Goal: Navigation & Orientation: Find specific page/section

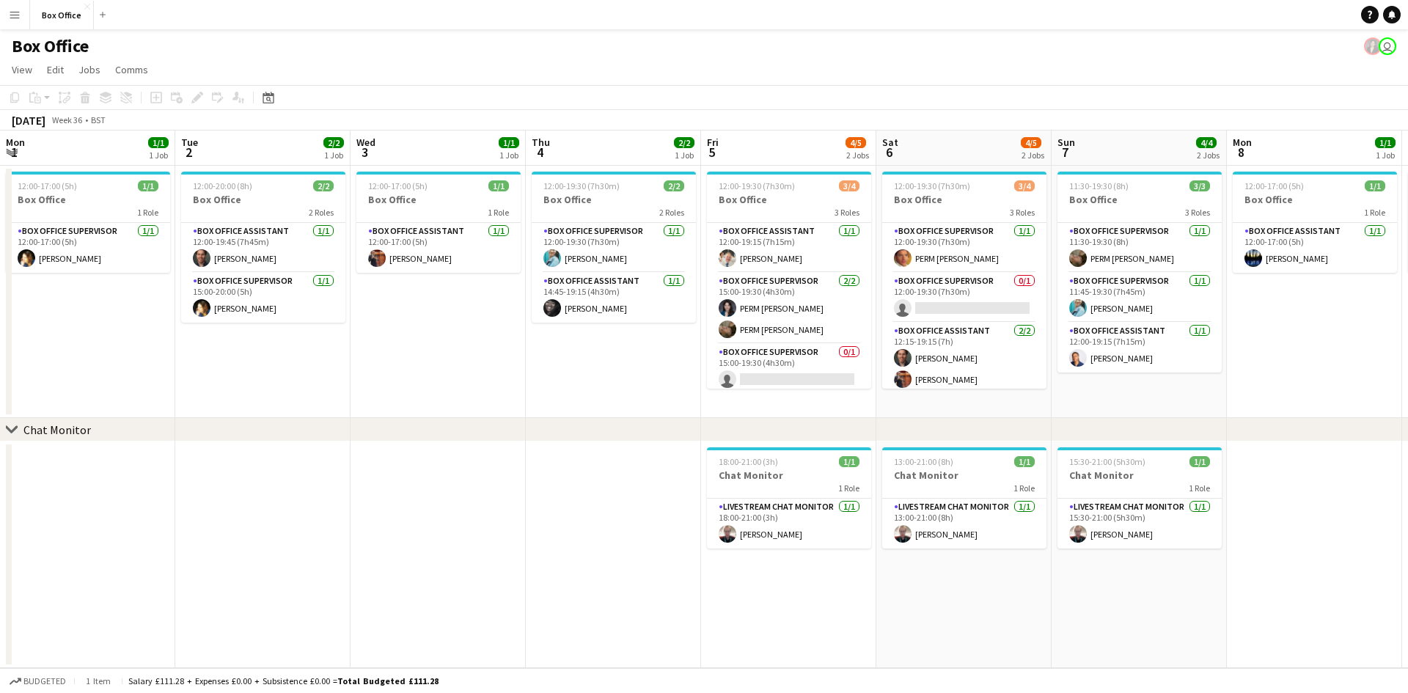
scroll to position [0, 438]
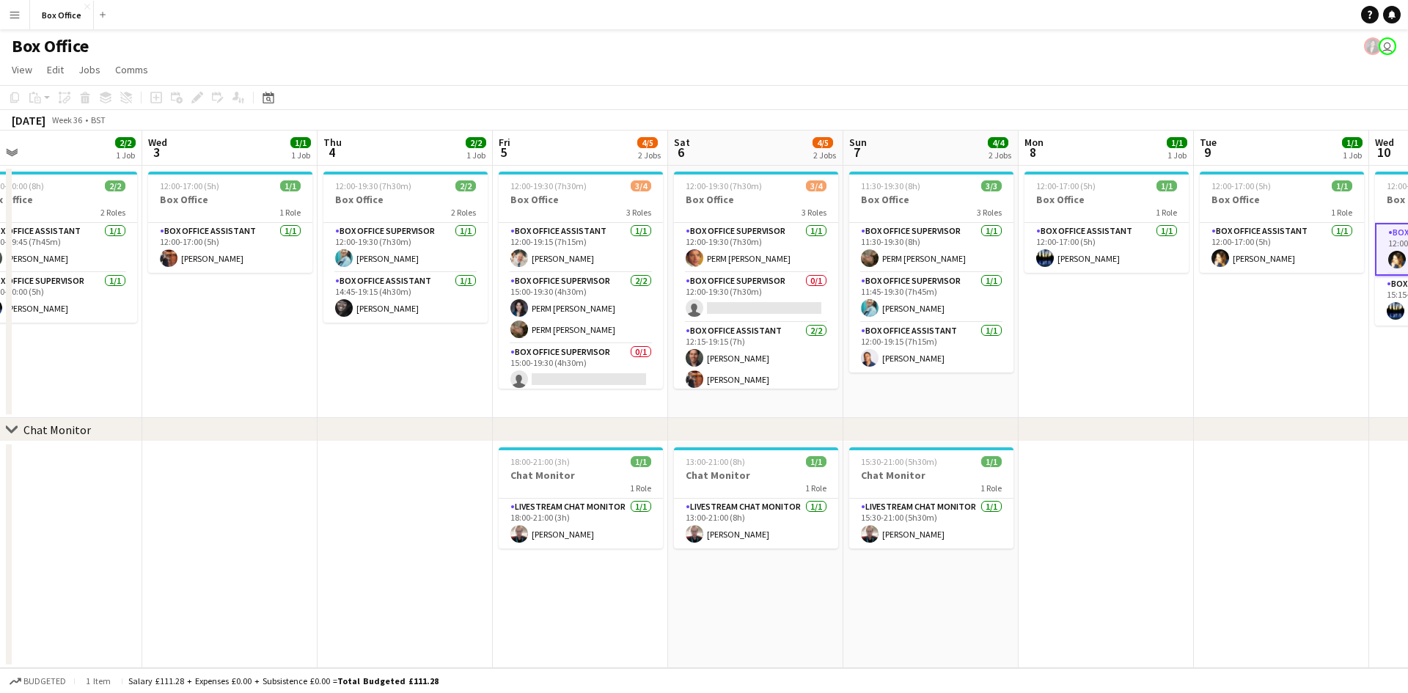
drag, startPoint x: 875, startPoint y: 467, endPoint x: 1105, endPoint y: 468, distance: 229.5
click at [1105, 468] on app-calendar-viewport "Sun 31 Mon 1 1/1 1 Job Tue 2 2/2 1 Job Wed 3 1/1 1 Job Thu 4 2/2 1 Job Fri 5 4/…" at bounding box center [704, 399] width 1408 height 537
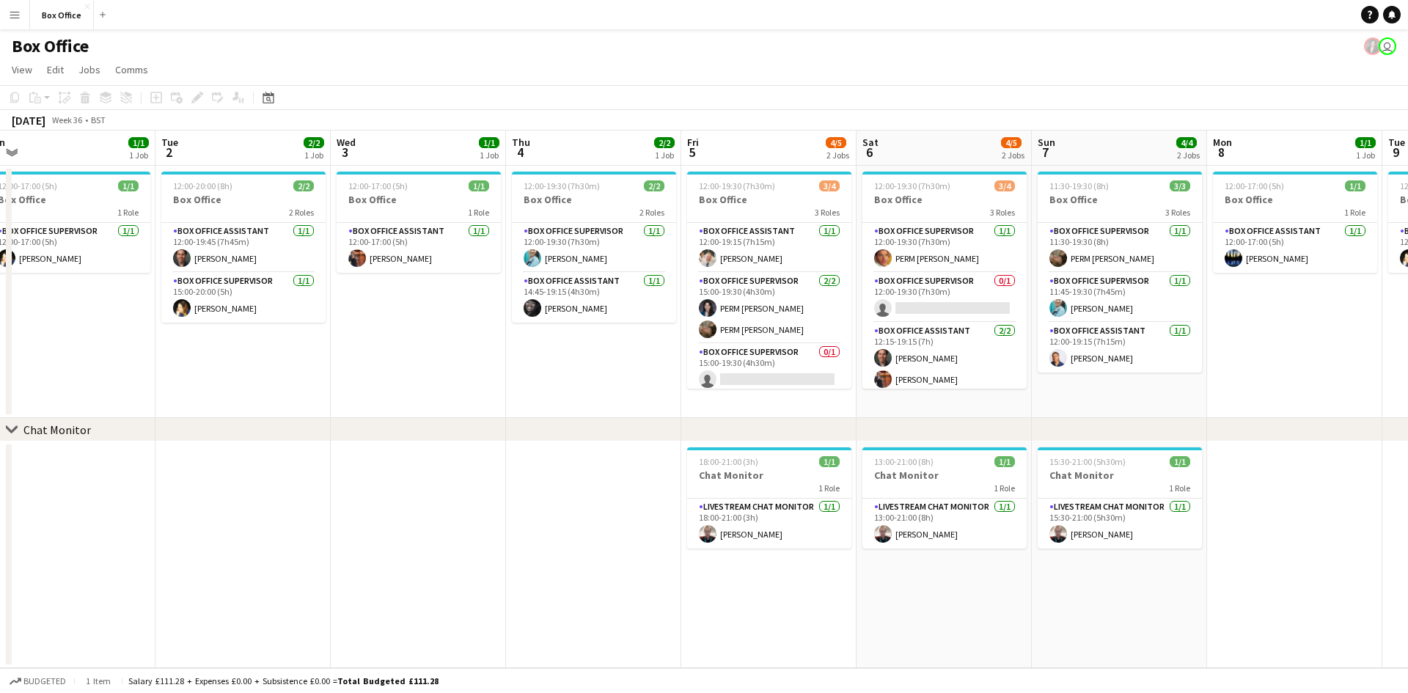
drag, startPoint x: 326, startPoint y: 397, endPoint x: 323, endPoint y: 436, distance: 39.8
click at [323, 436] on div "chevron-right Chat Monitor Sat 30 Sun 31 Mon 1 1/1 1 Job Tue 2 2/2 1 Job Wed 3 …" at bounding box center [704, 399] width 1408 height 537
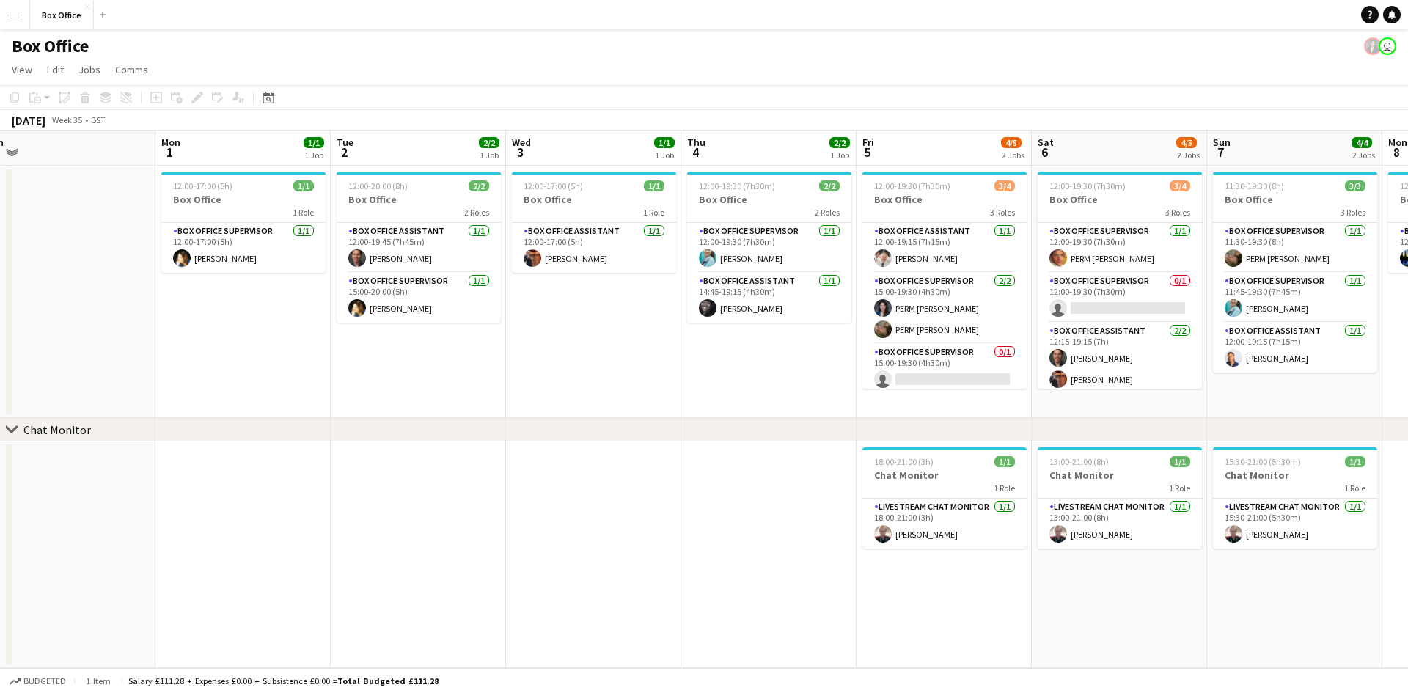
scroll to position [0, 422]
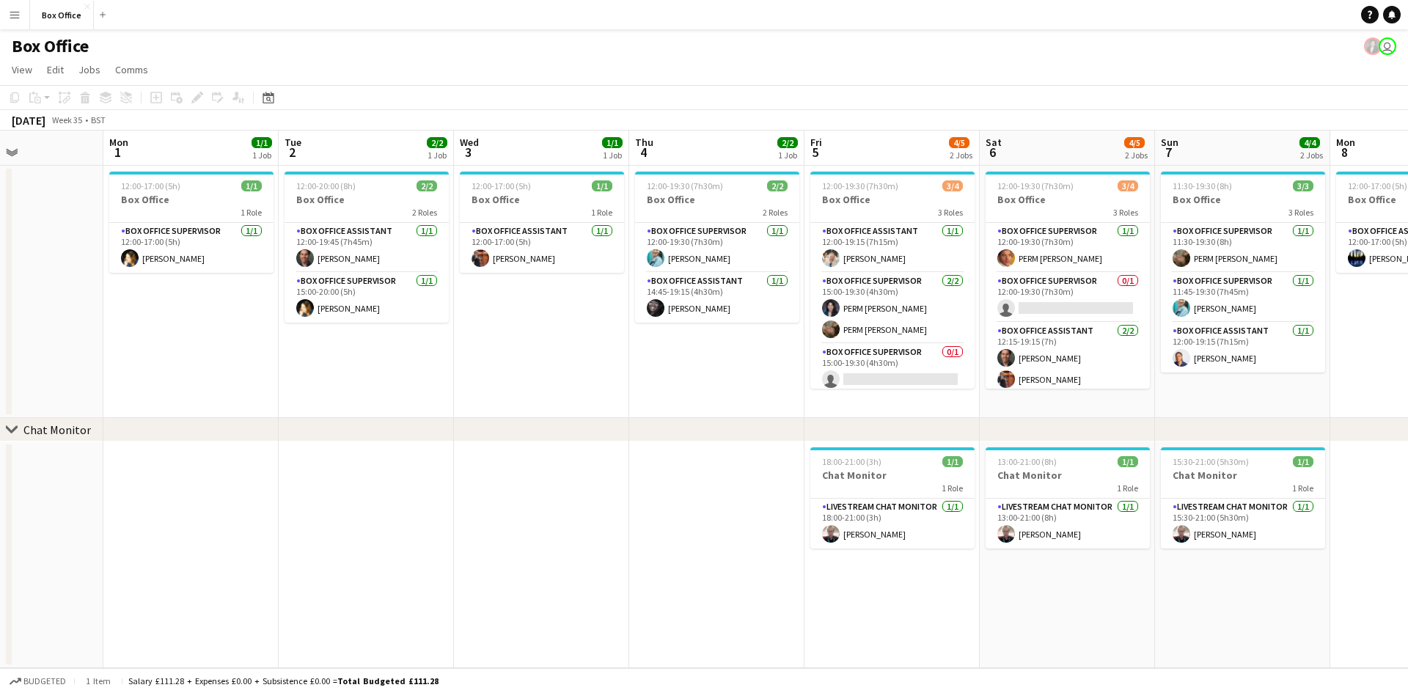
drag, startPoint x: 566, startPoint y: 411, endPoint x: 689, endPoint y: 409, distance: 123.2
click at [689, 409] on app-calendar-viewport "Fri 29 4/4 1 Job Sat 30 Sun 31 Mon 1 1/1 1 Job Tue 2 2/2 1 Job Wed 3 1/1 1 Job …" at bounding box center [704, 399] width 1408 height 537
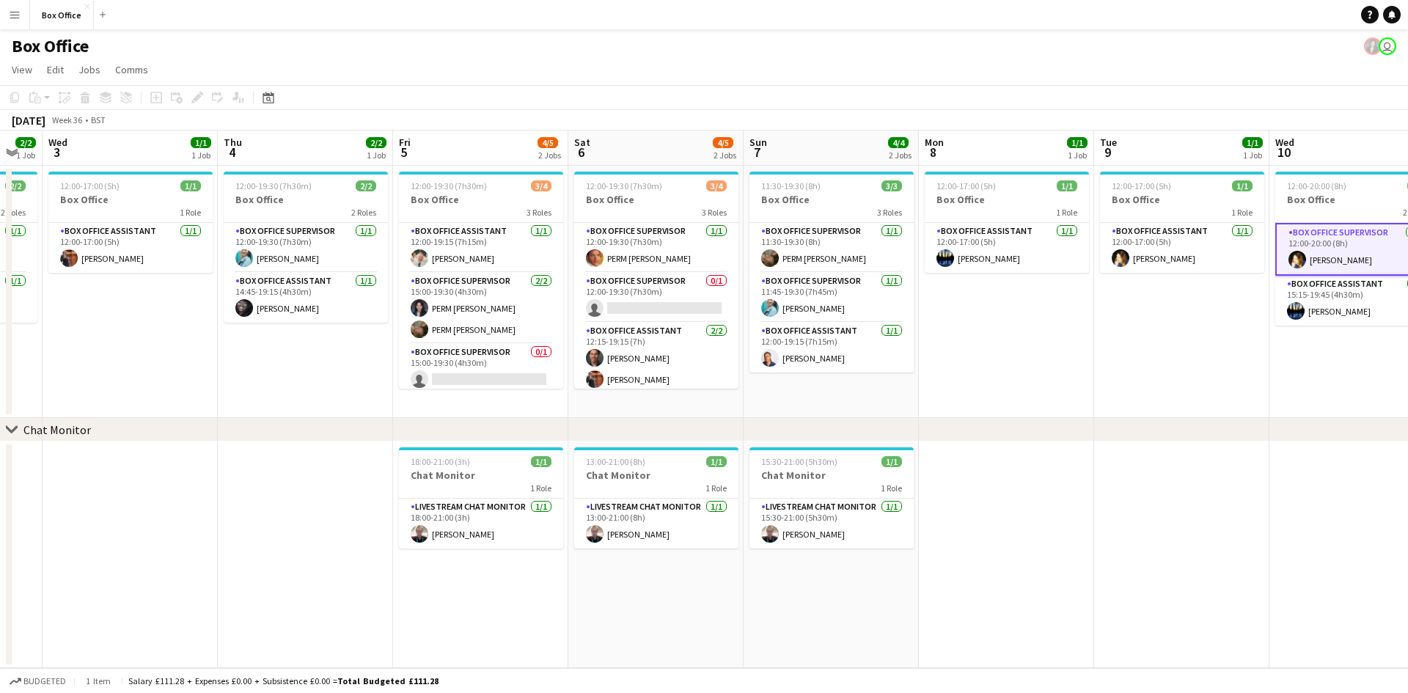
scroll to position [0, 518]
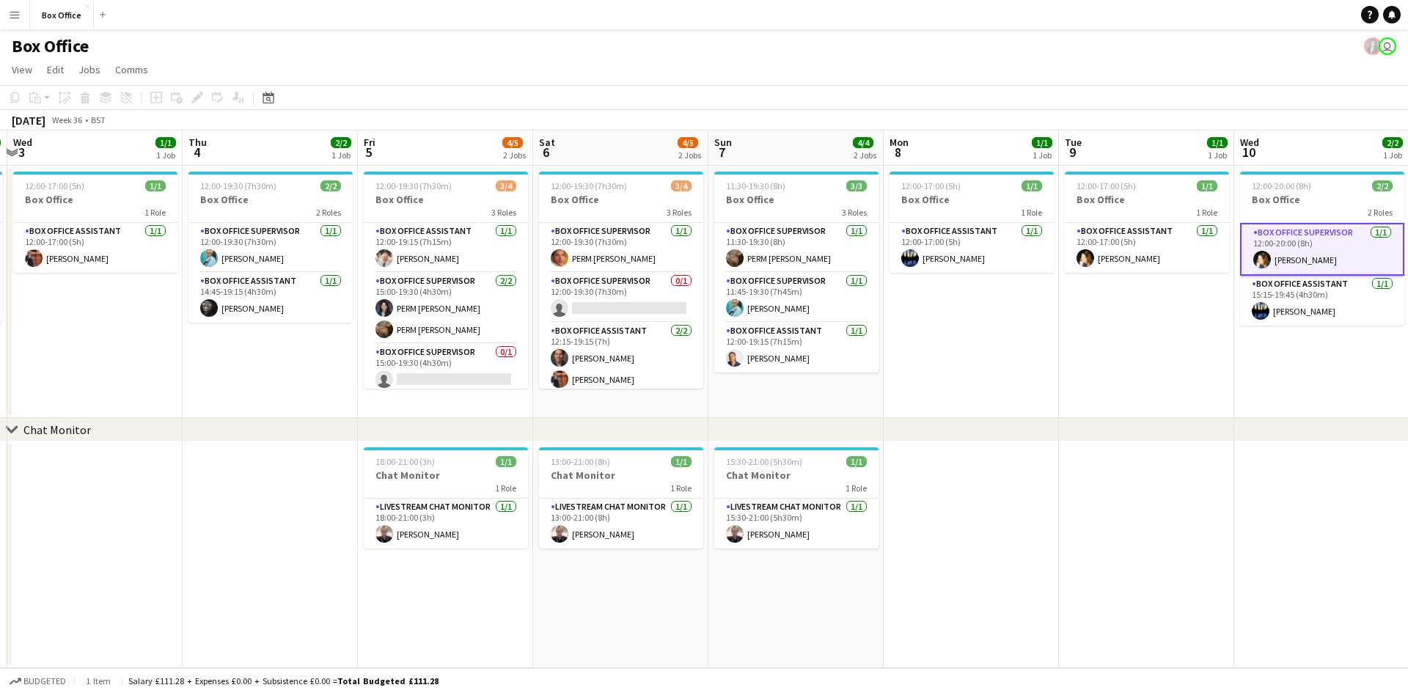
drag, startPoint x: 705, startPoint y: 494, endPoint x: 259, endPoint y: 493, distance: 446.5
click at [259, 493] on app-calendar-viewport "Sun 31 Mon 1 1/1 1 Job Tue 2 2/2 1 Job Wed 3 1/1 1 Job Thu 4 2/2 1 Job Fri 5 4/…" at bounding box center [704, 399] width 1408 height 537
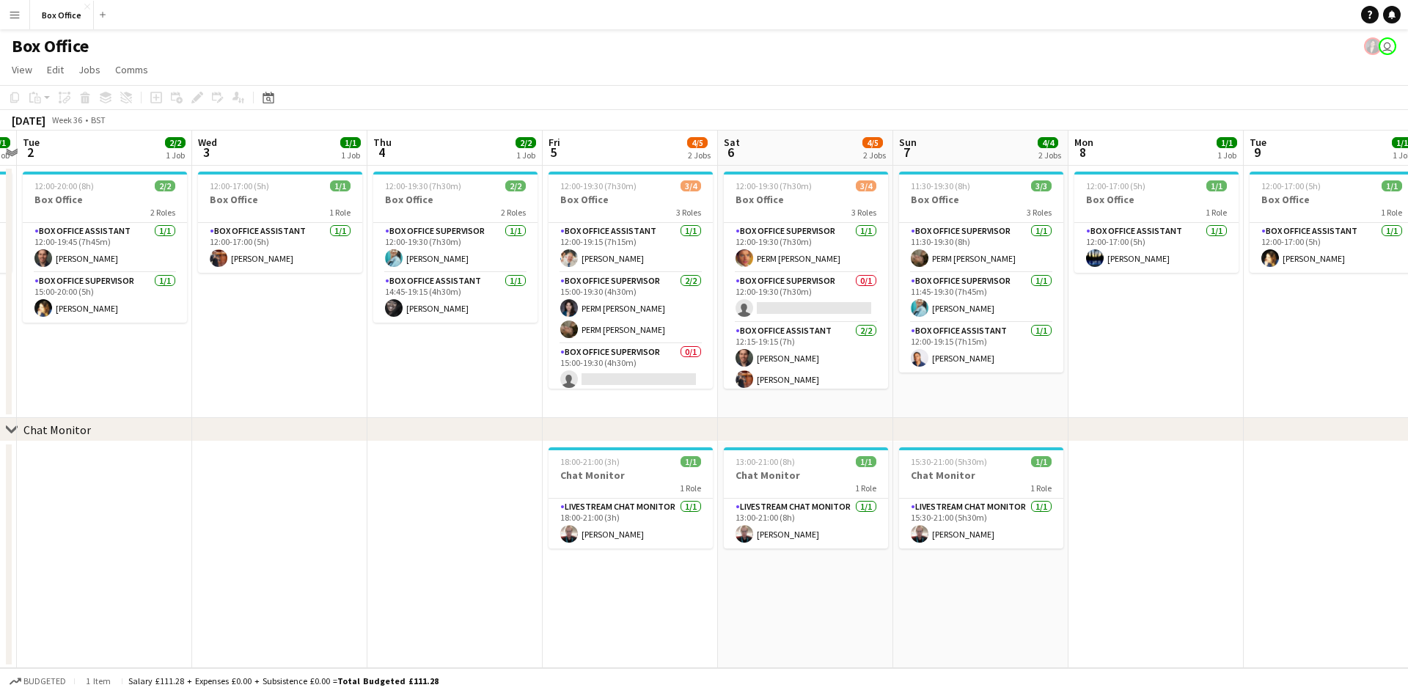
drag, startPoint x: 259, startPoint y: 493, endPoint x: 444, endPoint y: 507, distance: 185.4
click at [444, 507] on app-calendar-viewport "Sun 31 Mon 1 1/1 1 Job Tue 2 2/2 1 Job Wed 3 1/1 1 Job Thu 4 2/2 1 Job Fri 5 4/…" at bounding box center [704, 399] width 1408 height 537
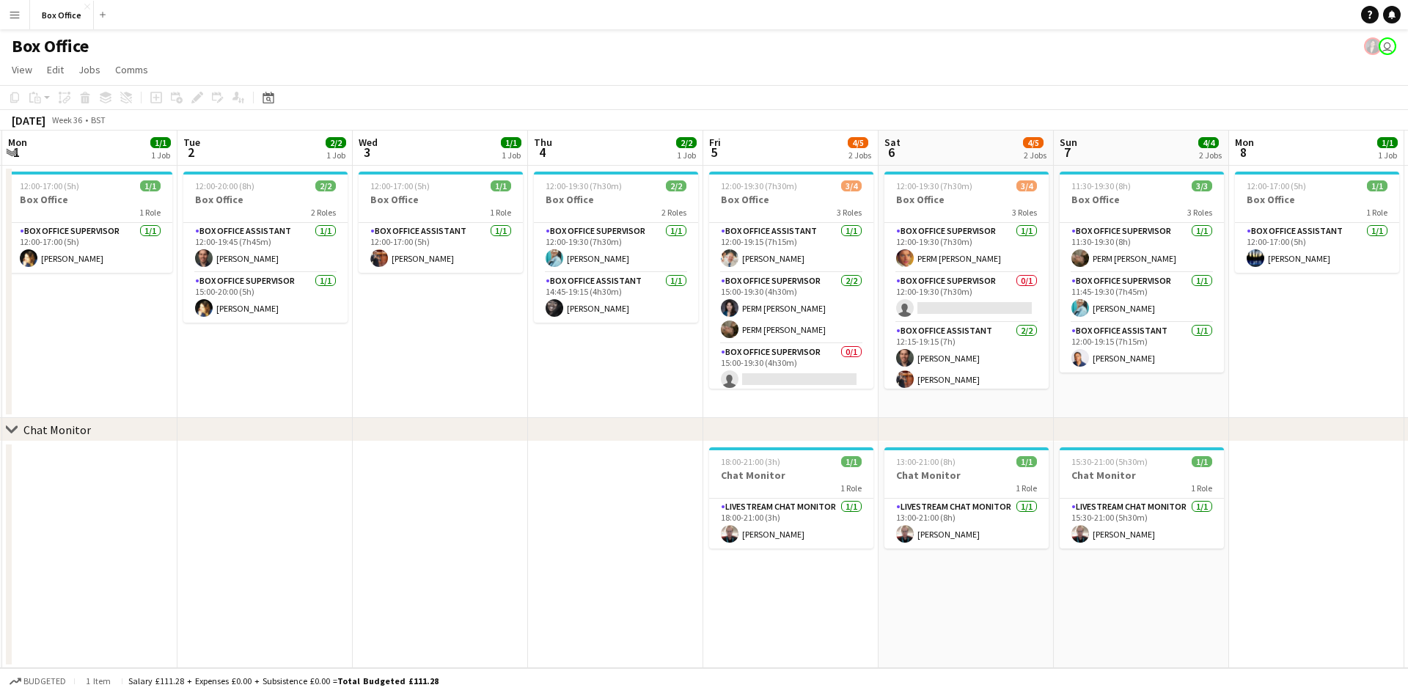
scroll to position [0, 425]
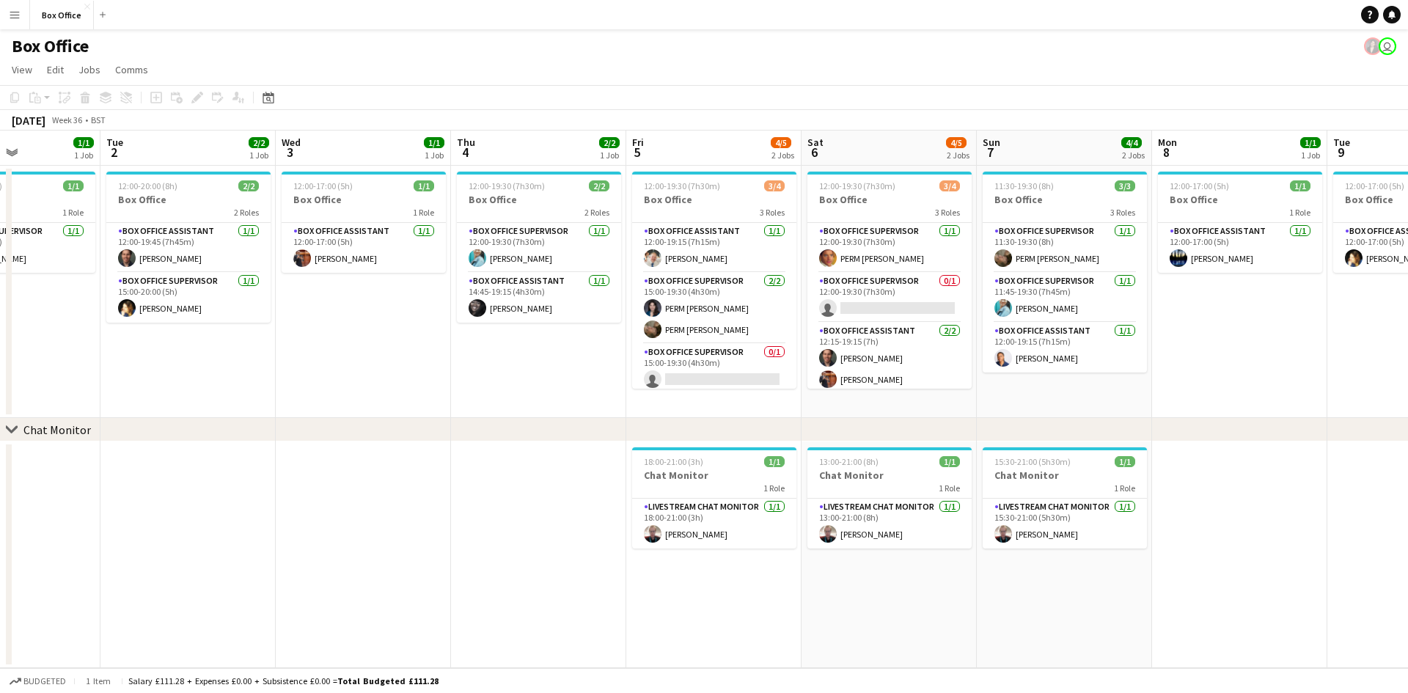
drag, startPoint x: 222, startPoint y: 314, endPoint x: 306, endPoint y: 325, distance: 84.3
click at [306, 325] on app-calendar-viewport "Sat 30 Sun 31 Mon 1 1/1 1 Job Tue 2 2/2 1 Job Wed 3 1/1 1 Job Thu 4 2/2 1 Job F…" at bounding box center [704, 399] width 1408 height 537
